Goal: Information Seeking & Learning: Learn about a topic

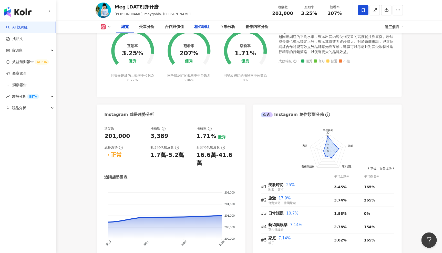
click at [202, 25] on div "相似網紅" at bounding box center [201, 27] width 15 height 6
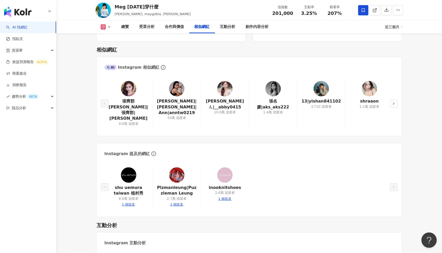
click at [28, 26] on link "AI 找網紅" at bounding box center [17, 27] width 22 height 5
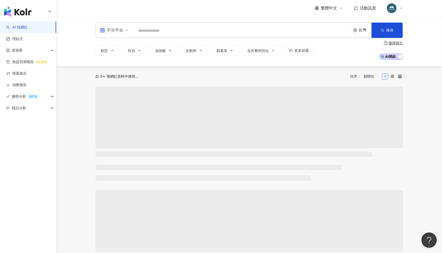
click at [163, 27] on input "search" at bounding box center [241, 31] width 213 height 10
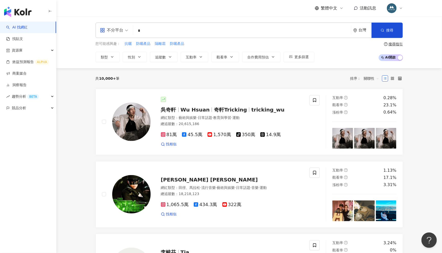
type input "*"
type input "********"
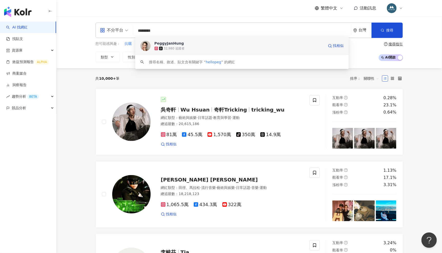
click at [188, 51] on div "PeggyJanHung 32,980 追蹤者 找相似" at bounding box center [241, 46] width 213 height 18
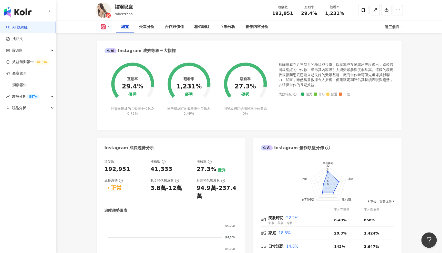
scroll to position [322, 0]
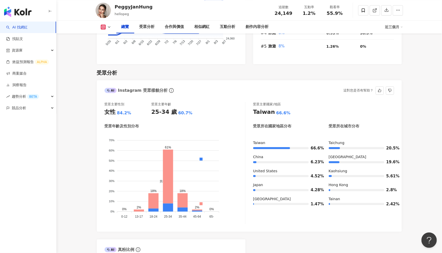
scroll to position [293, 0]
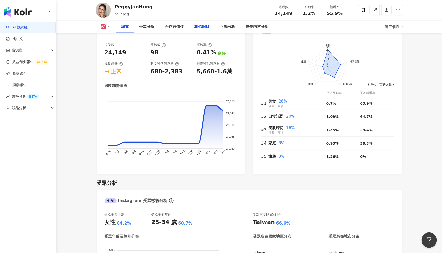
click at [200, 27] on div "相似網紅" at bounding box center [201, 27] width 15 height 6
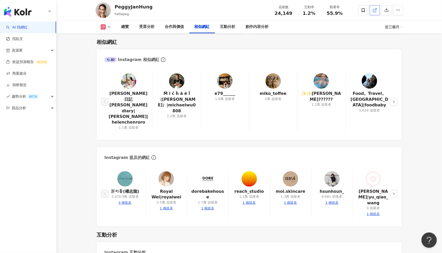
click at [373, 11] on icon at bounding box center [374, 10] width 5 height 5
click at [227, 28] on div "互動分析" at bounding box center [227, 27] width 15 height 6
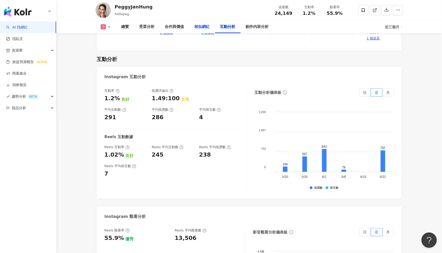
click at [204, 27] on div "相似網紅" at bounding box center [201, 27] width 15 height 6
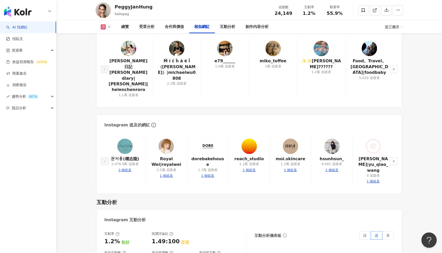
scroll to position [813, 0]
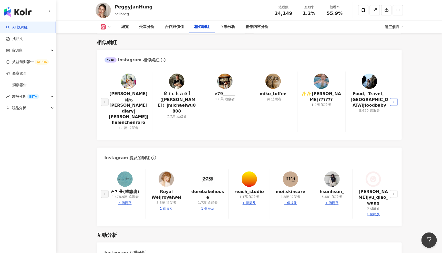
click at [394, 100] on icon "right" at bounding box center [393, 101] width 3 height 3
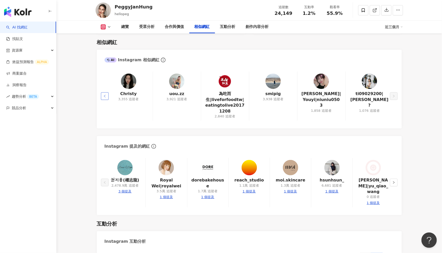
click at [106, 92] on button "button" at bounding box center [105, 96] width 8 height 8
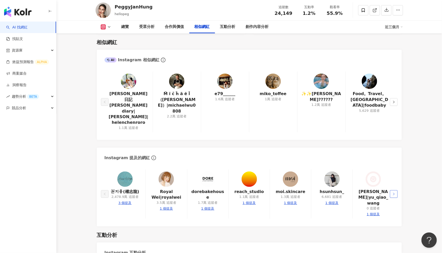
click at [395, 192] on icon "right" at bounding box center [393, 193] width 3 height 3
click at [102, 190] on button "button" at bounding box center [105, 194] width 8 height 8
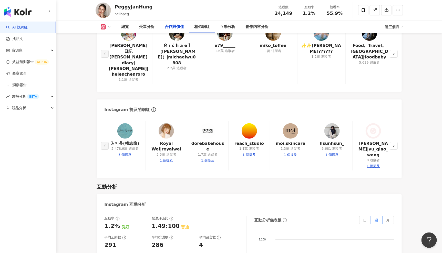
scroll to position [772, 0]
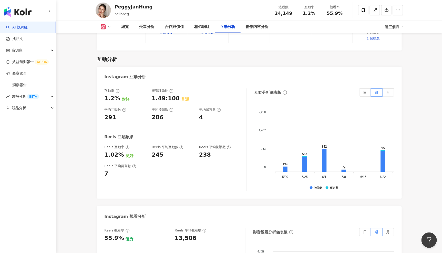
scroll to position [813, 0]
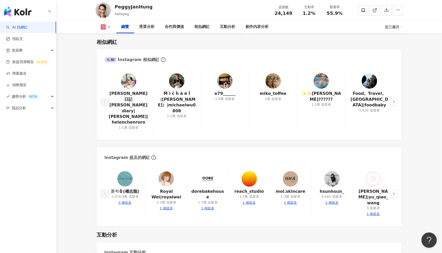
scroll to position [293, 0]
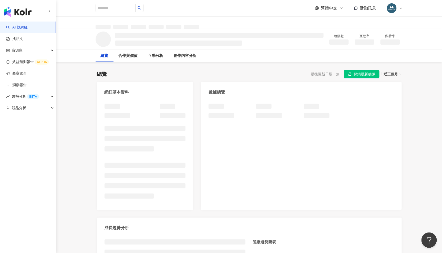
click at [28, 29] on link "AI 找網紅" at bounding box center [17, 27] width 22 height 5
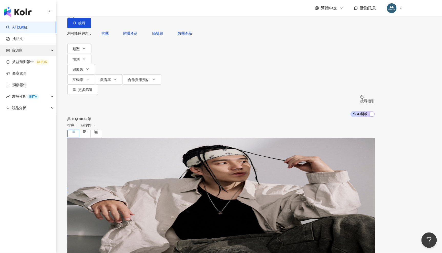
click at [41, 50] on div "資源庫" at bounding box center [28, 51] width 56 height 12
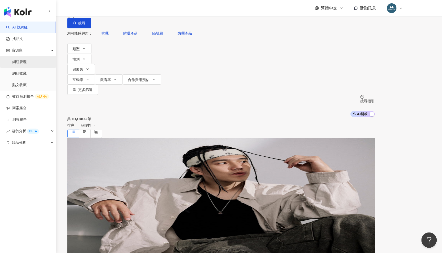
click at [27, 59] on link "網紅管理" at bounding box center [19, 61] width 14 height 5
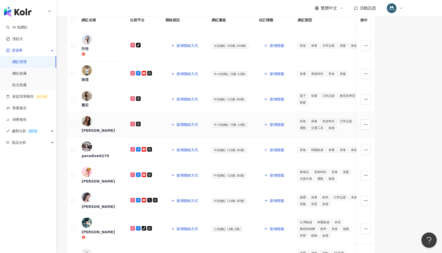
scroll to position [63, 0]
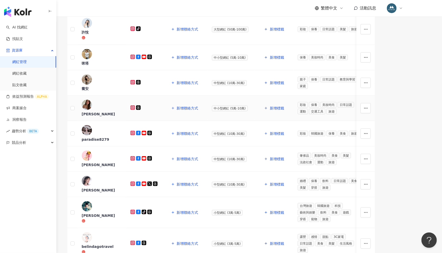
click at [122, 116] on div "christine wu" at bounding box center [102, 113] width 40 height 5
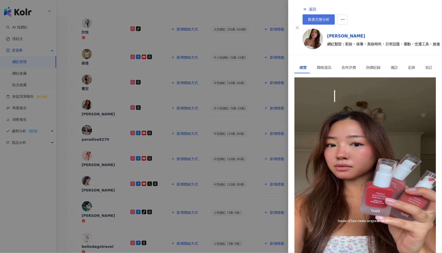
click at [329, 17] on span "觀看完整分析" at bounding box center [319, 19] width 22 height 4
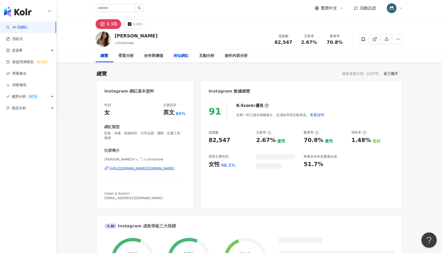
click at [175, 58] on div "相似網紅" at bounding box center [181, 56] width 15 height 6
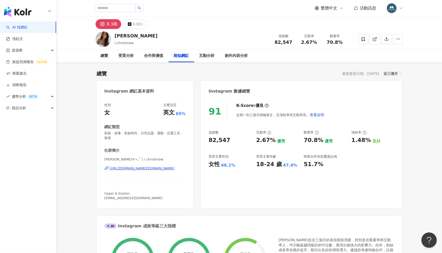
scroll to position [834, 0]
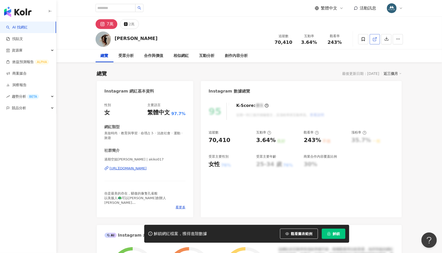
click at [377, 38] on link at bounding box center [374, 39] width 10 height 10
click at [334, 234] on span "解鎖" at bounding box center [336, 233] width 7 height 4
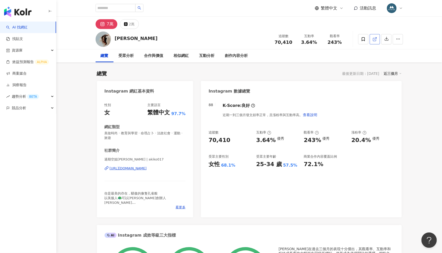
click at [375, 37] on icon at bounding box center [374, 39] width 5 height 5
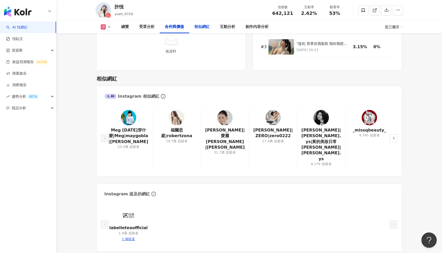
click at [197, 27] on div "相似網紅" at bounding box center [201, 27] width 15 height 6
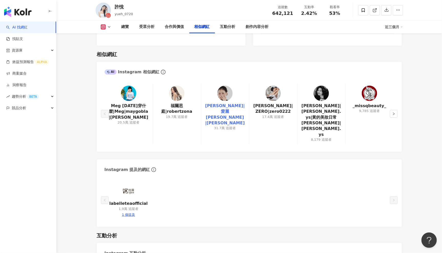
click at [234, 103] on link "蔡昕言|愛麗 Ellie |ellieciouss" at bounding box center [225, 114] width 40 height 23
click at [320, 86] on img at bounding box center [320, 93] width 15 height 15
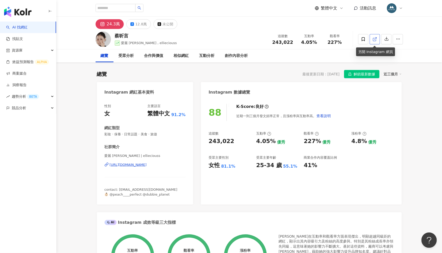
click at [376, 41] on icon at bounding box center [374, 39] width 5 height 5
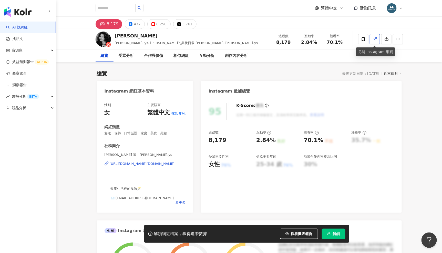
click at [375, 41] on icon at bounding box center [374, 39] width 5 height 5
click at [26, 28] on link "AI 找網紅" at bounding box center [17, 27] width 22 height 5
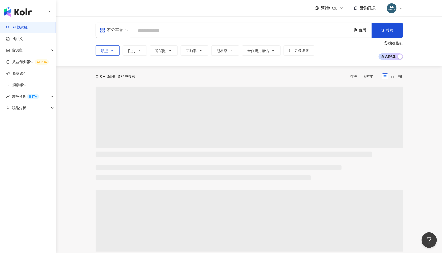
click at [112, 51] on icon "button" at bounding box center [112, 50] width 2 height 1
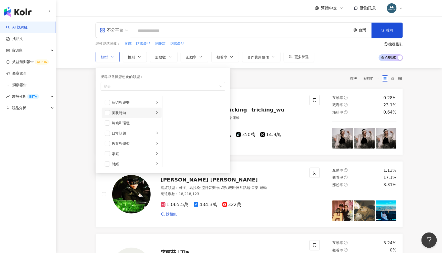
click at [129, 114] on div "美妝時尚" at bounding box center [133, 113] width 42 height 6
click at [108, 114] on span "button" at bounding box center [107, 112] width 5 height 5
click at [170, 123] on span "button" at bounding box center [169, 122] width 5 height 5
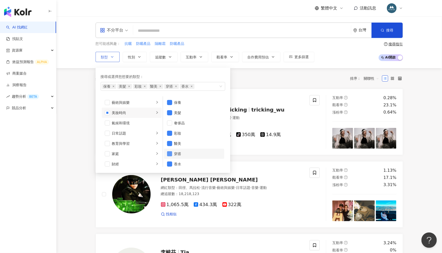
click at [171, 154] on span "button" at bounding box center [169, 153] width 5 height 5
click at [168, 163] on span "button" at bounding box center [169, 163] width 5 height 5
click at [280, 78] on div "共 10,000+ 筆 排序： 關聯性" at bounding box center [248, 78] width 307 height 8
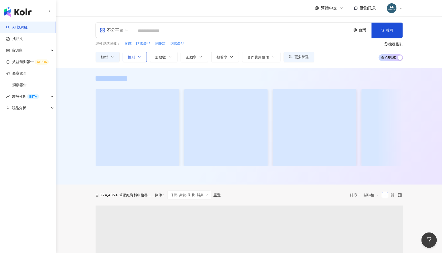
click at [134, 56] on span "性別" at bounding box center [131, 57] width 7 height 4
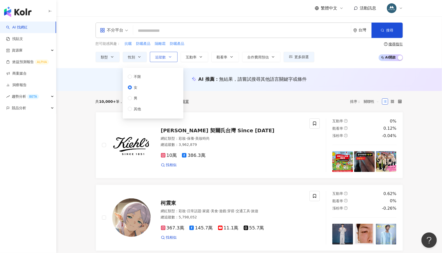
click at [165, 58] on span "追蹤數" at bounding box center [160, 57] width 11 height 4
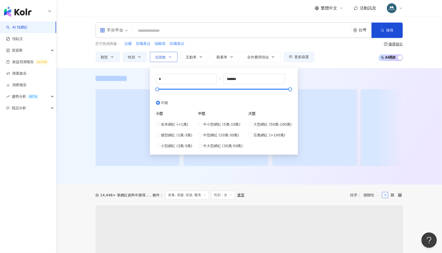
click at [165, 58] on span "追蹤數" at bounding box center [160, 57] width 11 height 4
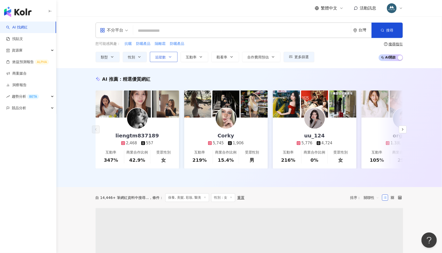
click at [165, 58] on span "追蹤數" at bounding box center [160, 57] width 11 height 4
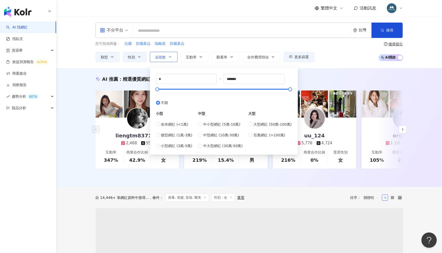
click at [165, 58] on span "追蹤數" at bounding box center [160, 57] width 11 height 4
click at [191, 60] on button "互動率" at bounding box center [194, 57] width 28 height 10
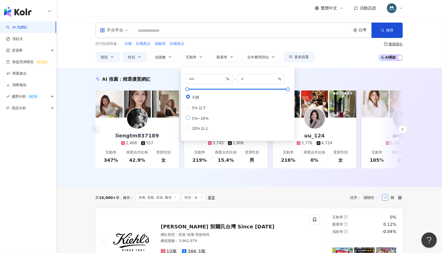
click at [205, 120] on span "5%~20%" at bounding box center [200, 118] width 21 height 4
type input "*"
type input "**"
drag, startPoint x: 343, startPoint y: 38, endPoint x: 343, endPoint y: 41, distance: 3.4
click at [343, 39] on div "不分平台 台灣 搜尋 您可能感興趣： 抗曬 防曬產品 隔離霜 防曬產品 類型 性別 追蹤數 互動率 觀看率 合作費用預估 更多篩選 不限 女 男 其他 * -…" at bounding box center [249, 42] width 328 height 39
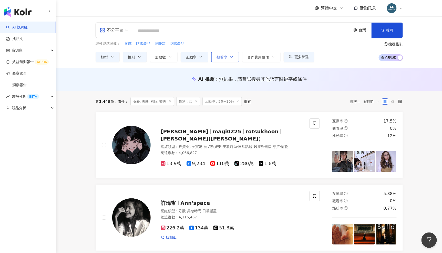
click at [225, 58] on span "觀看率" at bounding box center [222, 57] width 11 height 4
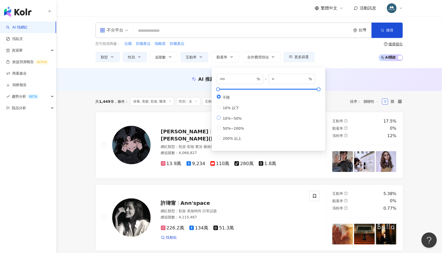
click at [233, 120] on span "10%~50%" at bounding box center [232, 118] width 23 height 4
type input "**"
click at [293, 78] on input "**" at bounding box center [289, 79] width 36 height 6
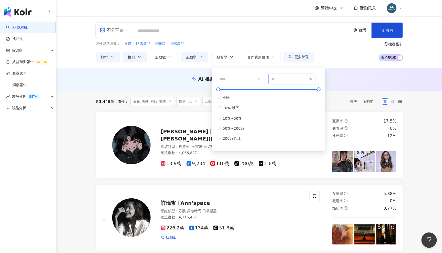
type input "*****"
click at [353, 86] on div "AI 推薦 ： 無結果，請嘗試搜尋其他語言關鍵字或條件" at bounding box center [248, 79] width 385 height 23
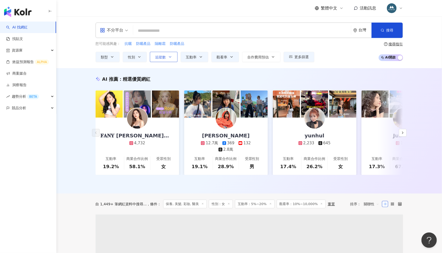
click at [171, 58] on icon "button" at bounding box center [170, 57] width 4 height 4
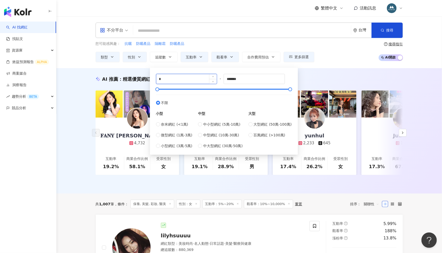
click at [174, 80] on input "*" at bounding box center [186, 79] width 61 height 10
type input "****"
click at [324, 81] on div "AI 推薦 ： 精選優質網紅" at bounding box center [248, 79] width 307 height 6
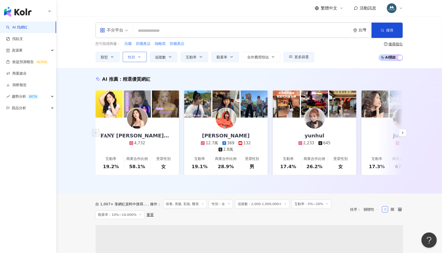
click at [134, 58] on span "性別" at bounding box center [131, 57] width 7 height 4
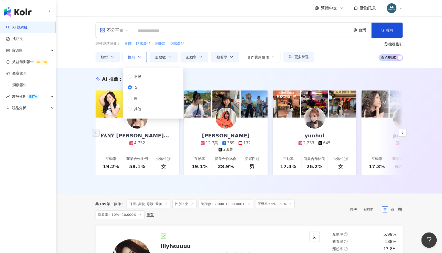
click at [134, 58] on span "性別" at bounding box center [131, 57] width 7 height 4
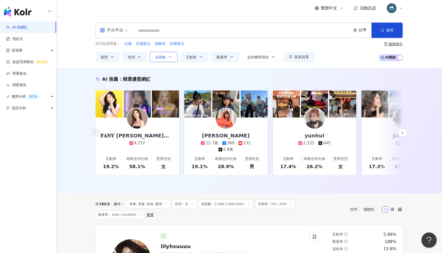
click at [167, 57] on button "追蹤數" at bounding box center [164, 57] width 28 height 10
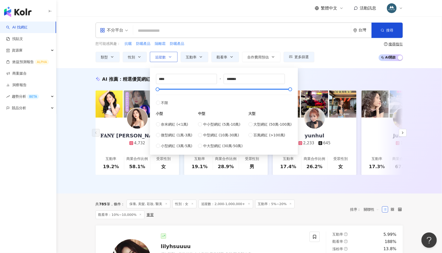
click at [167, 57] on button "追蹤數" at bounding box center [164, 57] width 28 height 10
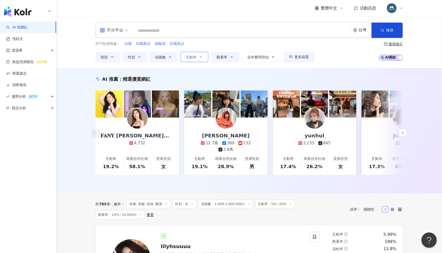
click at [190, 57] on span "互動率" at bounding box center [191, 57] width 11 height 4
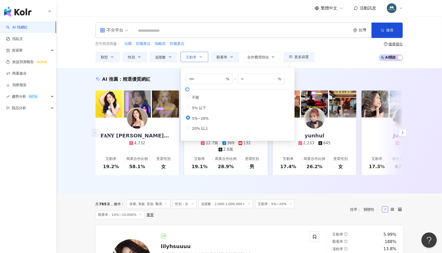
click at [190, 57] on span "互動率" at bounding box center [191, 57] width 11 height 4
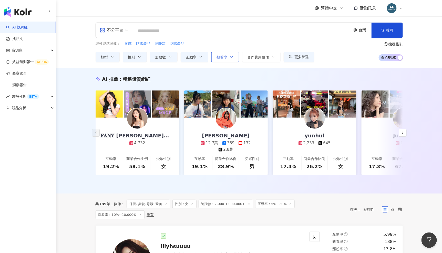
click at [222, 56] on span "觀看率" at bounding box center [222, 57] width 11 height 4
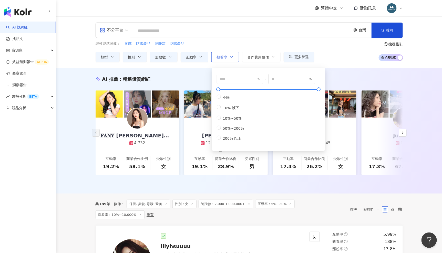
click at [222, 56] on span "觀看率" at bounding box center [222, 57] width 11 height 4
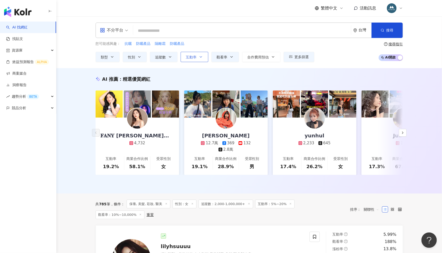
click at [189, 55] on span "互動率" at bounding box center [191, 57] width 11 height 4
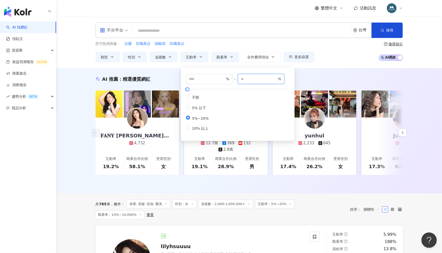
click at [255, 78] on input "**" at bounding box center [259, 79] width 36 height 6
type input "***"
click at [322, 72] on div "AI 推薦 ： 精選優質網紅 𝐅𝐀𝐍𝐘 芬妮✨新娘秘書｜妝髮造型｜彩妝教學 4,732 互動率 19.2% 商業合作比例 58.1% 受眾性別 女 U娜 Yo…" at bounding box center [248, 130] width 385 height 125
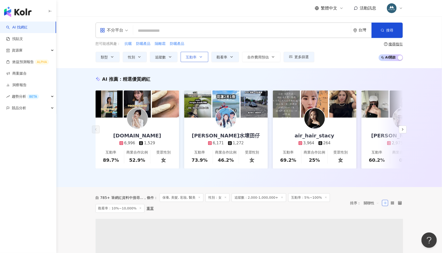
click at [200, 58] on icon "button" at bounding box center [201, 57] width 4 height 4
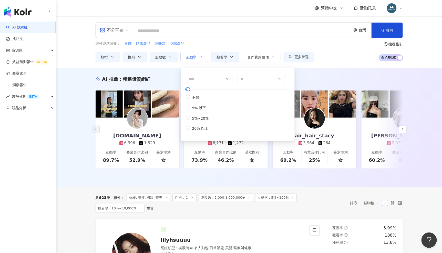
click at [200, 58] on icon "button" at bounding box center [201, 57] width 4 height 4
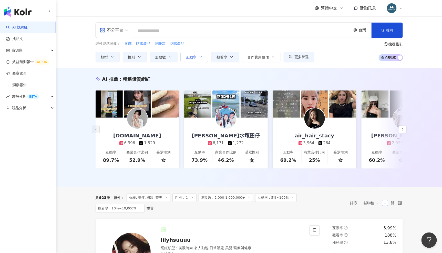
click at [202, 56] on icon "button" at bounding box center [201, 57] width 4 height 4
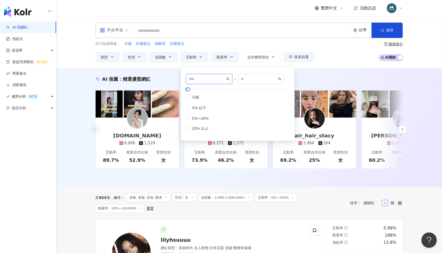
click at [198, 80] on input "*" at bounding box center [207, 79] width 36 height 6
type input "*"
click at [318, 68] on div "AI 推薦 ： 精選優質網紅 pinkneat.tw 6,996 1,529 互動率 89.7% 商業合作比例 52.9% 受眾性別 女 彭怡惠水壞囝仔 6,…" at bounding box center [248, 127] width 385 height 119
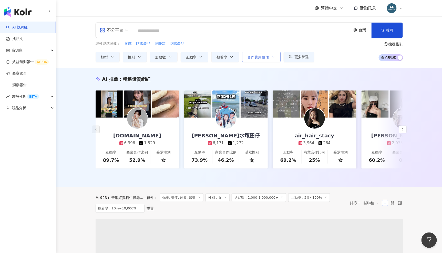
click at [262, 57] on span "合作費用預估" at bounding box center [258, 57] width 22 height 4
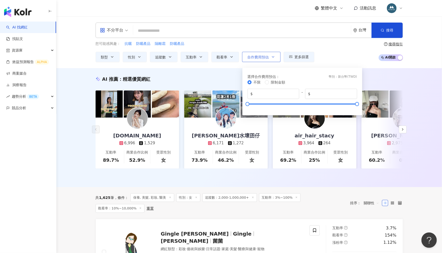
click at [262, 57] on span "合作費用預估" at bounding box center [258, 57] width 22 height 4
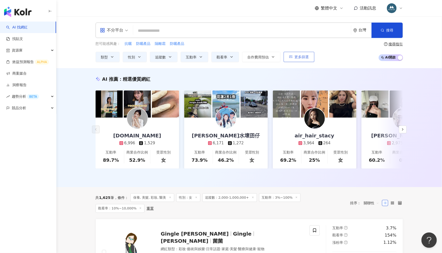
click at [294, 56] on span "更多篩選" at bounding box center [301, 57] width 14 height 4
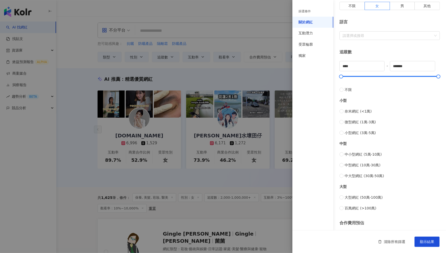
scroll to position [134, 0]
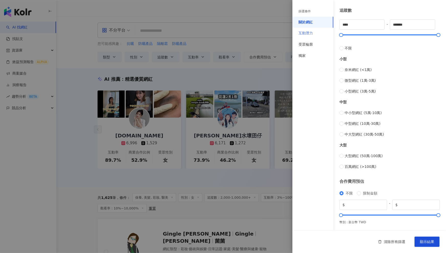
click at [317, 31] on div "互動潛力" at bounding box center [312, 33] width 41 height 11
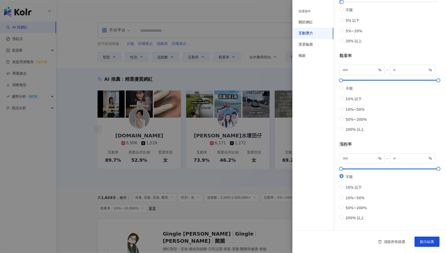
scroll to position [0, 0]
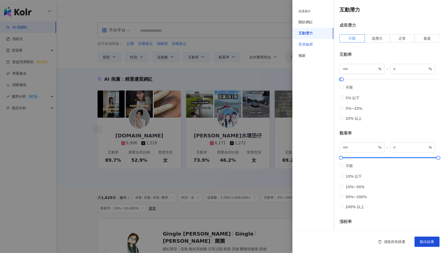
click at [316, 44] on div "受眾輪廓" at bounding box center [312, 44] width 41 height 11
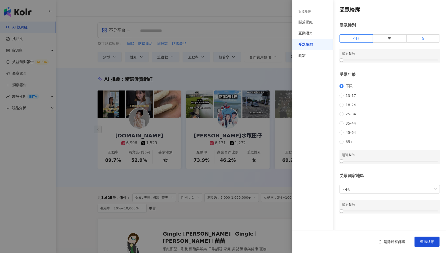
click at [430, 37] on label "女" at bounding box center [423, 38] width 33 height 8
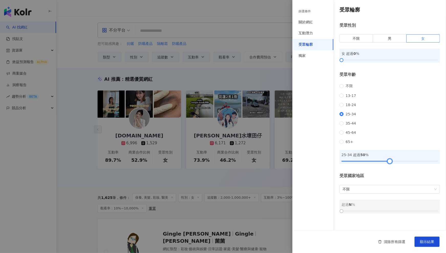
drag, startPoint x: 342, startPoint y: 169, endPoint x: 390, endPoint y: 172, distance: 48.2
click at [390, 162] on div at bounding box center [389, 160] width 3 height 3
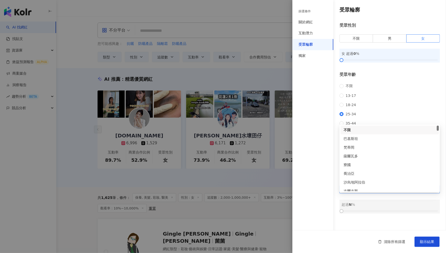
click at [385, 193] on span "不限" at bounding box center [390, 189] width 94 height 8
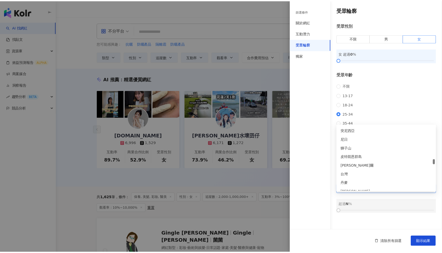
scroll to position [1066, 0]
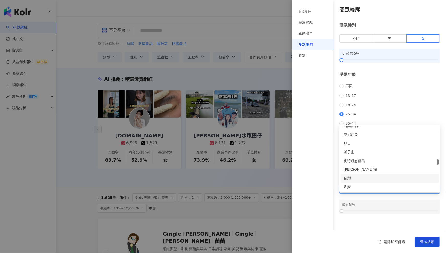
click at [361, 178] on div "台灣" at bounding box center [390, 178] width 92 height 6
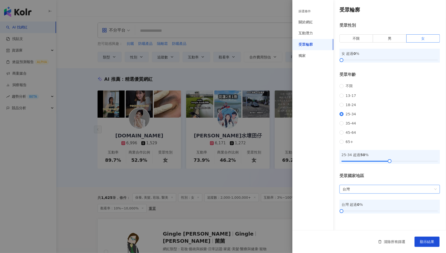
click at [382, 178] on div "受眾國家地區" at bounding box center [389, 176] width 100 height 6
drag, startPoint x: 343, startPoint y: 218, endPoint x: 411, endPoint y: 223, distance: 67.7
click at [411, 219] on div "受眾輪廓 受眾性別 不限 男 女 女 超過 0 % 受眾年齡 不限 13-17 18-24 25-34 35-44 45-64 65+ 25-34 超過 50…" at bounding box center [369, 109] width 154 height 219
click at [320, 57] on div "獨家" at bounding box center [312, 55] width 41 height 11
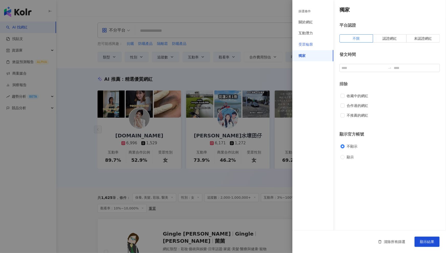
click at [313, 46] on div "受眾輪廓" at bounding box center [312, 44] width 41 height 11
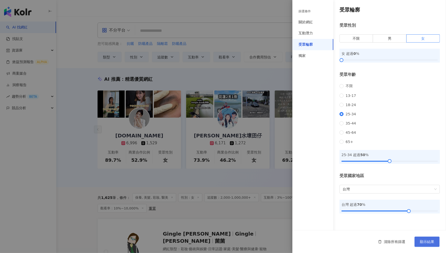
click at [427, 243] on span "顯示結果" at bounding box center [427, 241] width 14 height 4
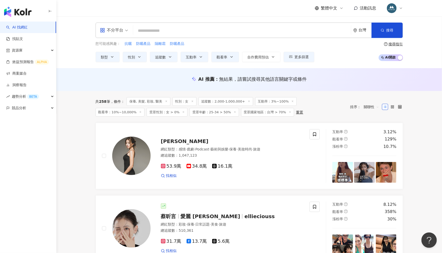
click at [146, 101] on span "保養, 美髮, 彩妝, 醫美" at bounding box center [148, 101] width 44 height 9
click at [300, 51] on div "您可能感興趣： 抗曬 防曬產品 隔離霜 防曬產品 類型 性別 追蹤數 互動率 觀看率 合作費用預估 更多篩選 篩選條件 關於網紅 互動潛力 受眾輪廓 獨家 關…" at bounding box center [204, 51] width 219 height 21
click at [302, 53] on button "更多篩選" at bounding box center [298, 57] width 31 height 10
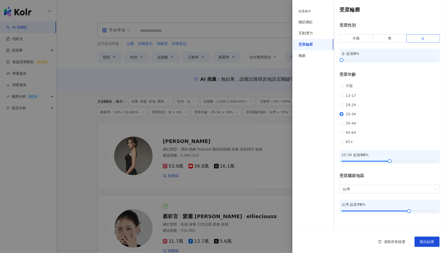
click at [308, 13] on div "篩選條件" at bounding box center [304, 11] width 12 height 4
click at [305, 21] on div "關於網紅" at bounding box center [305, 22] width 14 height 5
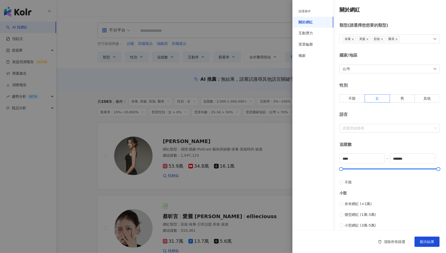
click at [425, 39] on div "保養 美髮 彩妝 醫美" at bounding box center [389, 38] width 100 height 9
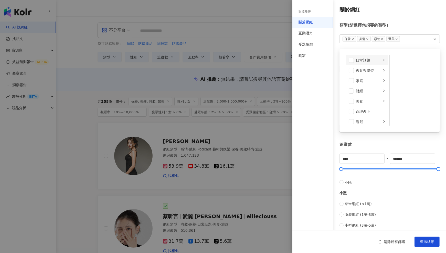
scroll to position [67, 0]
click at [372, 105] on div "生活風格" at bounding box center [368, 107] width 25 height 6
click at [372, 105] on div "影視娛樂" at bounding box center [368, 106] width 25 height 6
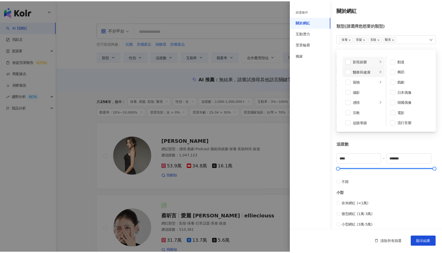
scroll to position [151, 0]
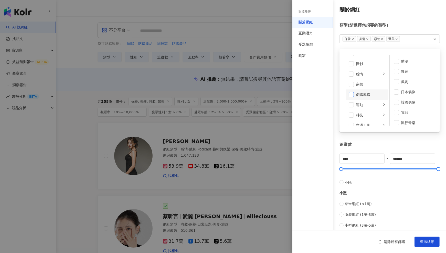
click at [352, 95] on span at bounding box center [351, 94] width 5 height 5
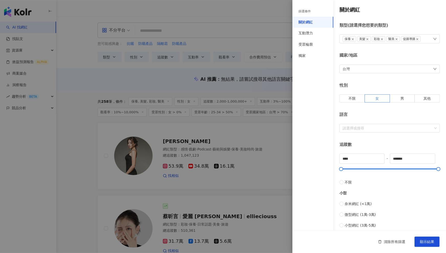
click at [413, 137] on div "關於網紅 類型 ( 請選擇您想要的類型 ) 保養 美髮 彩妝 醫美 促購導購 藝術與娛樂 美妝時尚 氣候和環境 日常話題 教育與學習 家庭 財經 美食 命理占…" at bounding box center [369, 182] width 154 height 364
click at [426, 241] on span "顯示結果" at bounding box center [427, 241] width 14 height 4
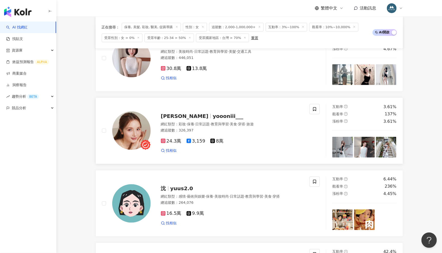
scroll to position [199, 0]
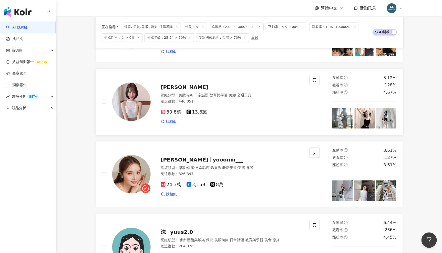
click at [169, 86] on span "劉芳岑" at bounding box center [185, 87] width 48 height 6
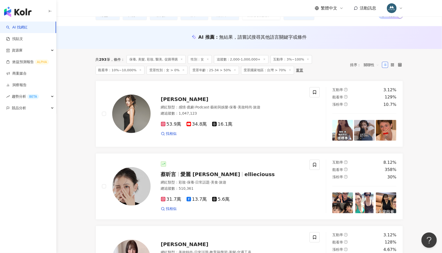
scroll to position [0, 0]
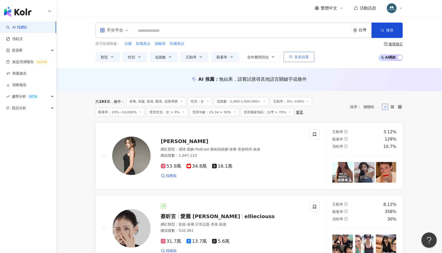
click at [313, 59] on button "更多篩選" at bounding box center [298, 57] width 31 height 10
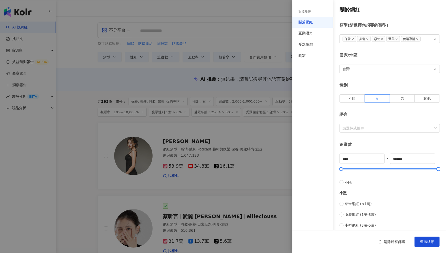
click at [380, 96] on span at bounding box center [377, 98] width 25 height 8
click at [308, 45] on div "受眾輪廓" at bounding box center [305, 44] width 14 height 5
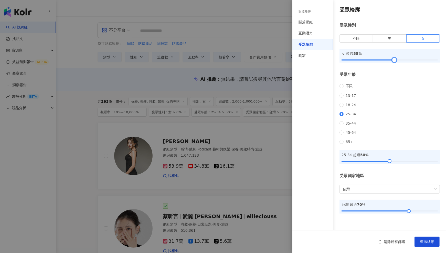
drag, startPoint x: 341, startPoint y: 60, endPoint x: 395, endPoint y: 65, distance: 53.4
click at [395, 65] on div "受眾輪廓 受眾性別 不限 男 女 女 超過 55 % 受眾年齡 不限 13-17 18-24 25-34 35-44 45-64 65+ 25-34 超過 5…" at bounding box center [369, 109] width 154 height 219
drag, startPoint x: 395, startPoint y: 60, endPoint x: 390, endPoint y: 60, distance: 5.1
click at [390, 60] on div at bounding box center [389, 60] width 3 height 3
click at [420, 239] on span "顯示結果" at bounding box center [427, 241] width 14 height 4
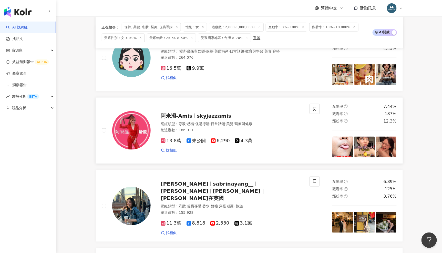
scroll to position [265, 0]
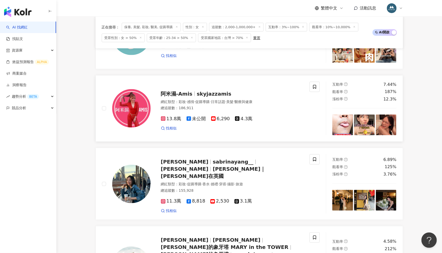
click at [210, 94] on span "skyjazzamis" at bounding box center [214, 94] width 35 height 6
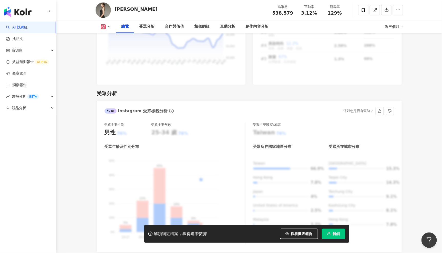
scroll to position [397, 0]
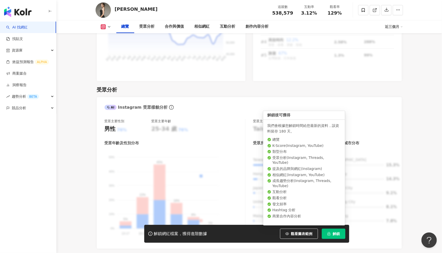
click at [329, 230] on button "解鎖" at bounding box center [334, 233] width 24 height 10
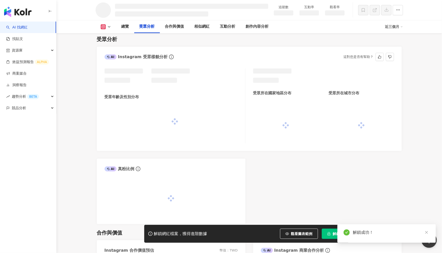
scroll to position [382, 0]
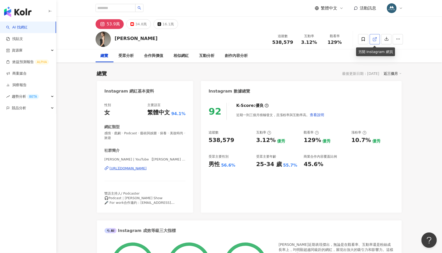
click at [376, 38] on polyline at bounding box center [375, 37] width 1 height 1
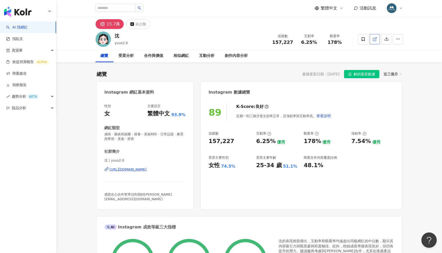
click at [376, 38] on icon at bounding box center [374, 39] width 5 height 5
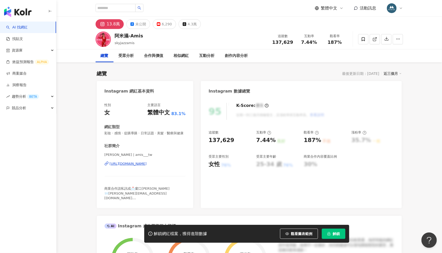
click at [337, 234] on span "解鎖" at bounding box center [336, 233] width 7 height 4
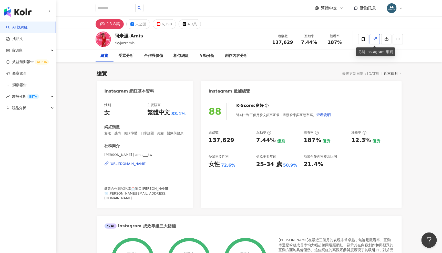
click at [374, 40] on icon at bounding box center [374, 39] width 5 height 5
click at [375, 37] on icon at bounding box center [374, 39] width 5 height 5
click at [28, 30] on link "AI 找網紅" at bounding box center [17, 27] width 22 height 5
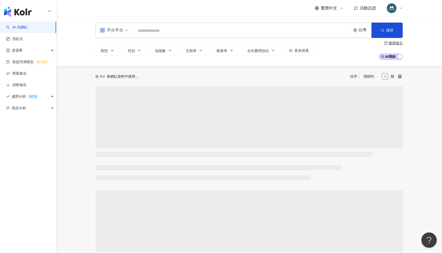
click at [165, 30] on input "search" at bounding box center [241, 31] width 213 height 10
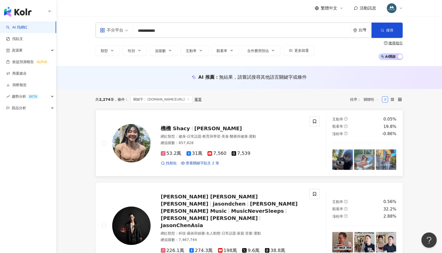
type input "**********"
click at [190, 129] on span "機機 Shacy" at bounding box center [178, 128] width 34 height 6
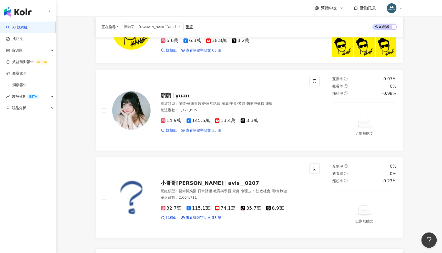
scroll to position [940, 0]
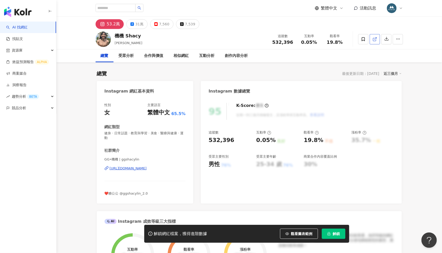
click at [374, 41] on link at bounding box center [374, 39] width 10 height 10
